Goal: Navigation & Orientation: Find specific page/section

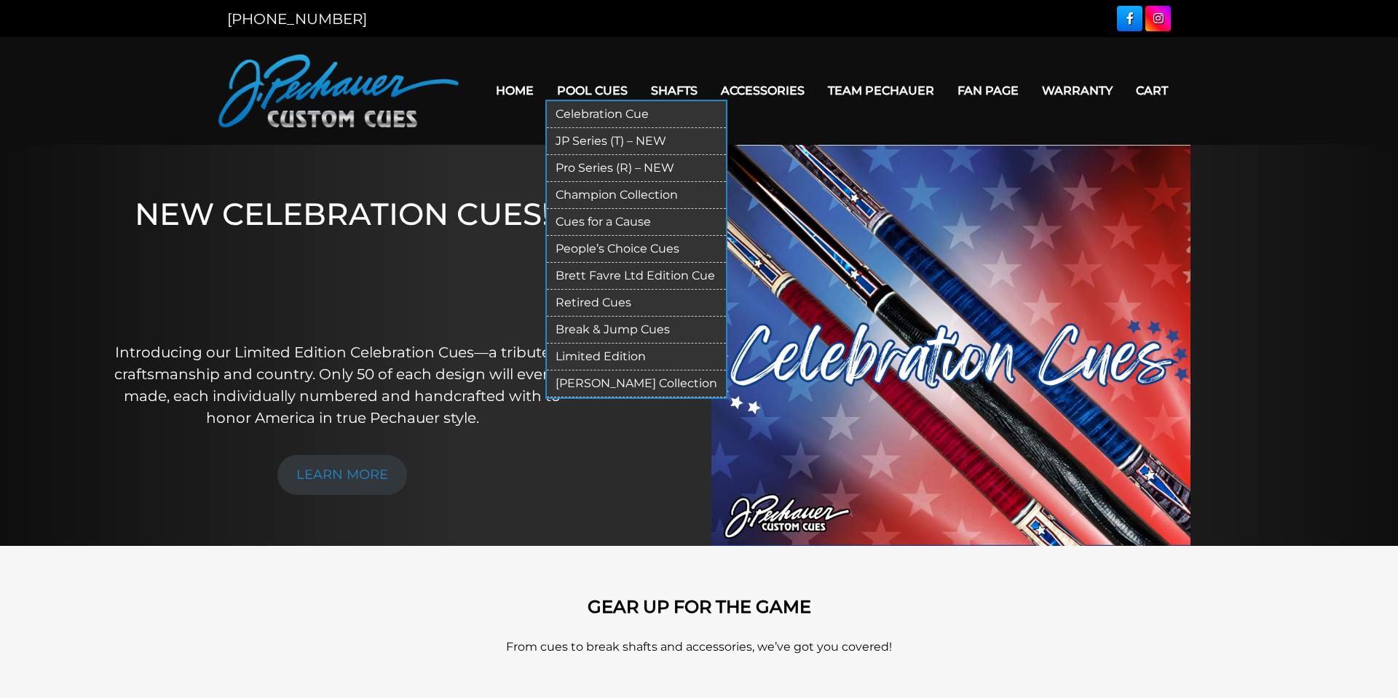
click at [642, 383] on link "[PERSON_NAME] Collection" at bounding box center [636, 384] width 179 height 27
click at [598, 171] on link "Pro Series (R) – NEW" at bounding box center [636, 168] width 179 height 27
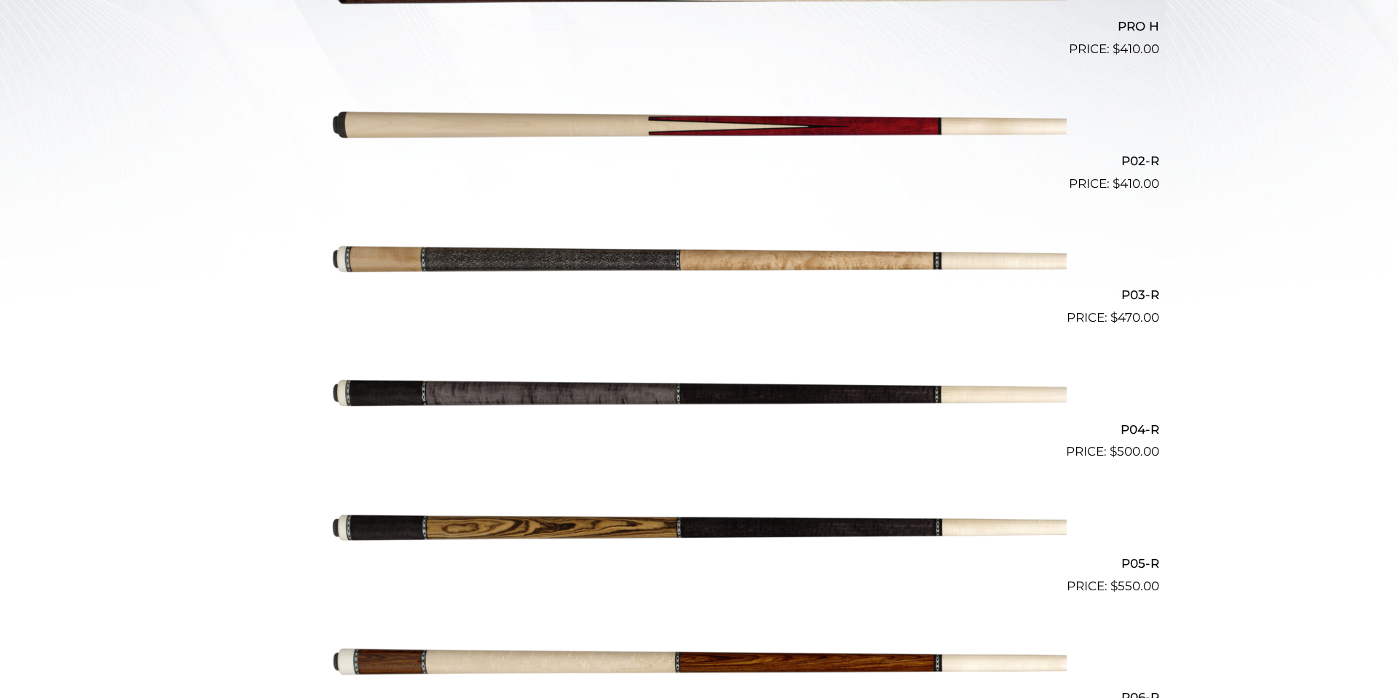
scroll to position [535, 0]
